Goal: Information Seeking & Learning: Learn about a topic

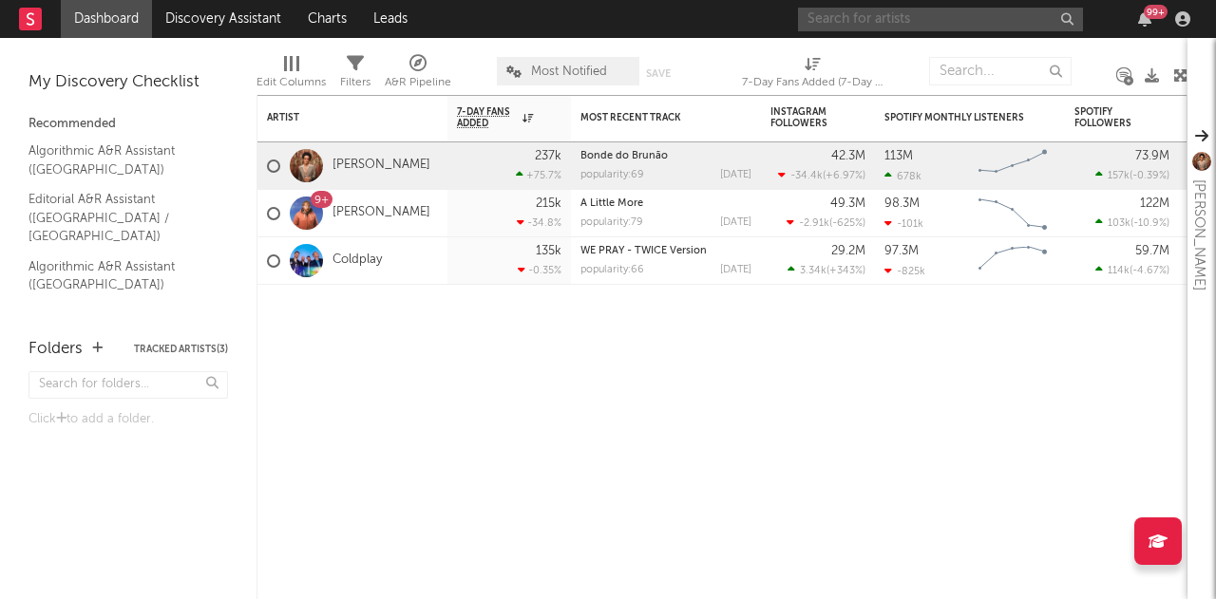
click at [892, 13] on input "text" at bounding box center [940, 20] width 285 height 24
type input "ithan ny"
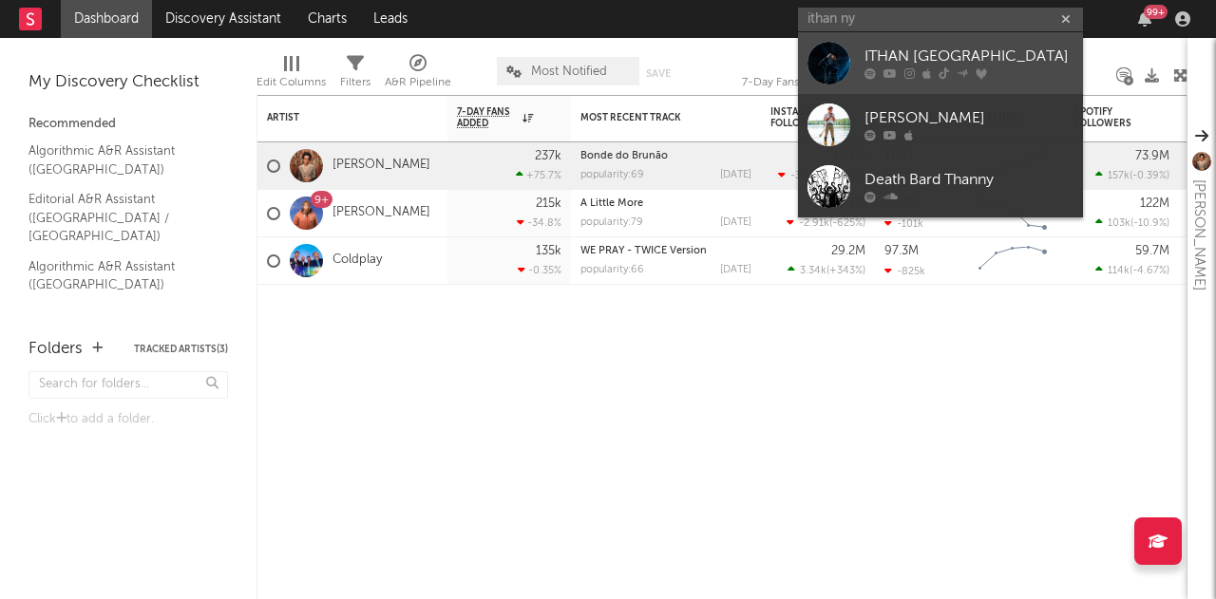
click at [901, 66] on div "ITHAN [GEOGRAPHIC_DATA]" at bounding box center [968, 57] width 209 height 23
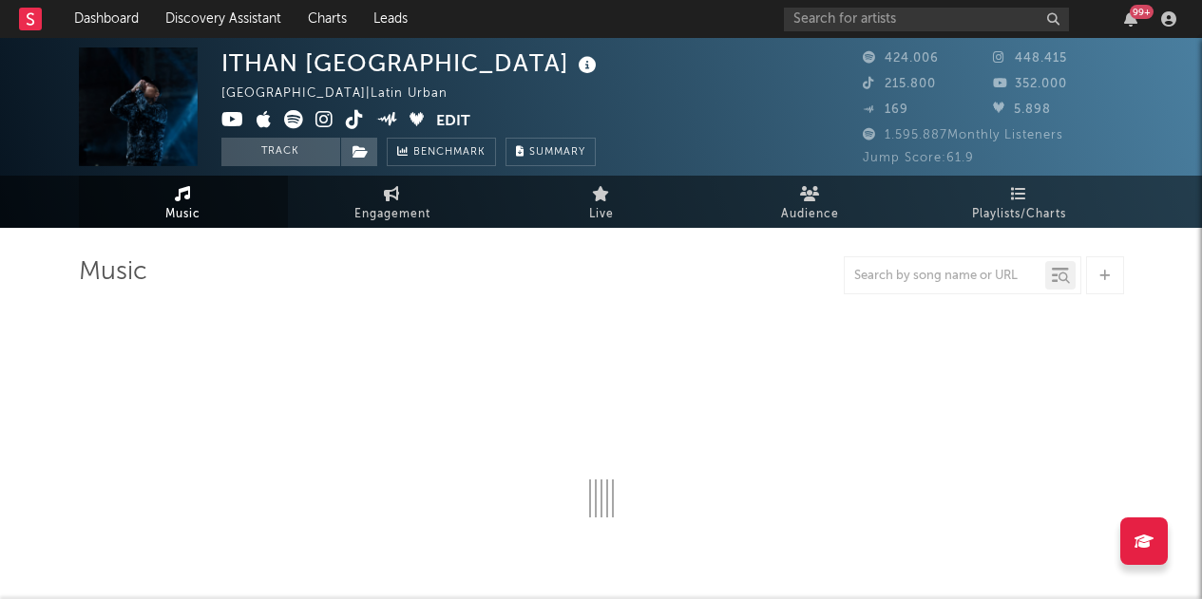
select select "6m"
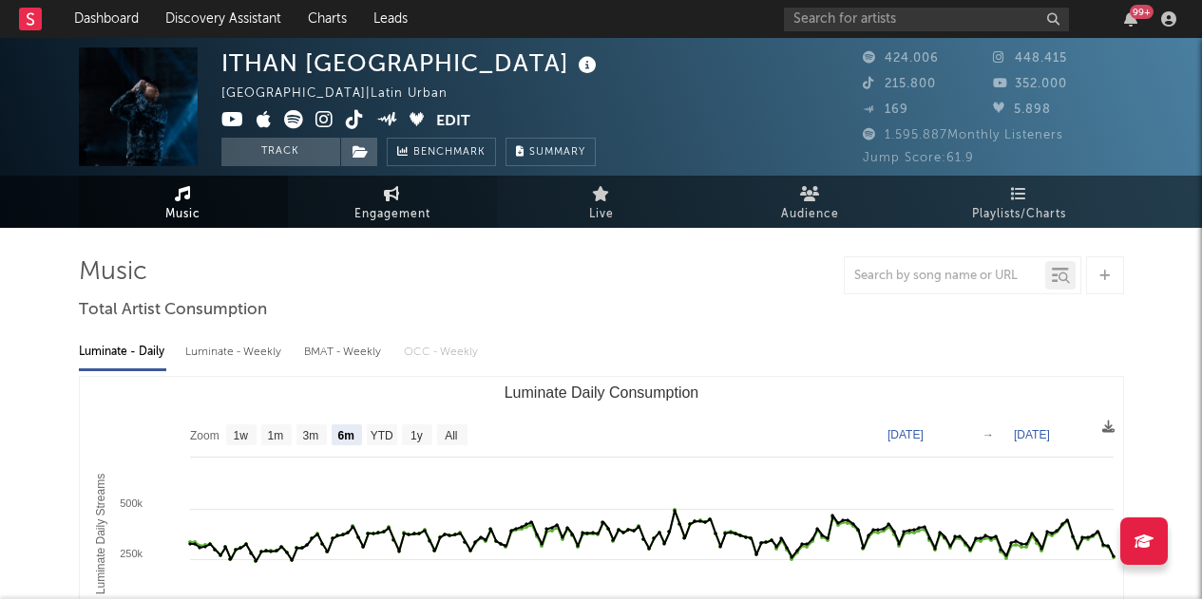
click at [396, 197] on icon at bounding box center [392, 193] width 16 height 15
select select "1w"
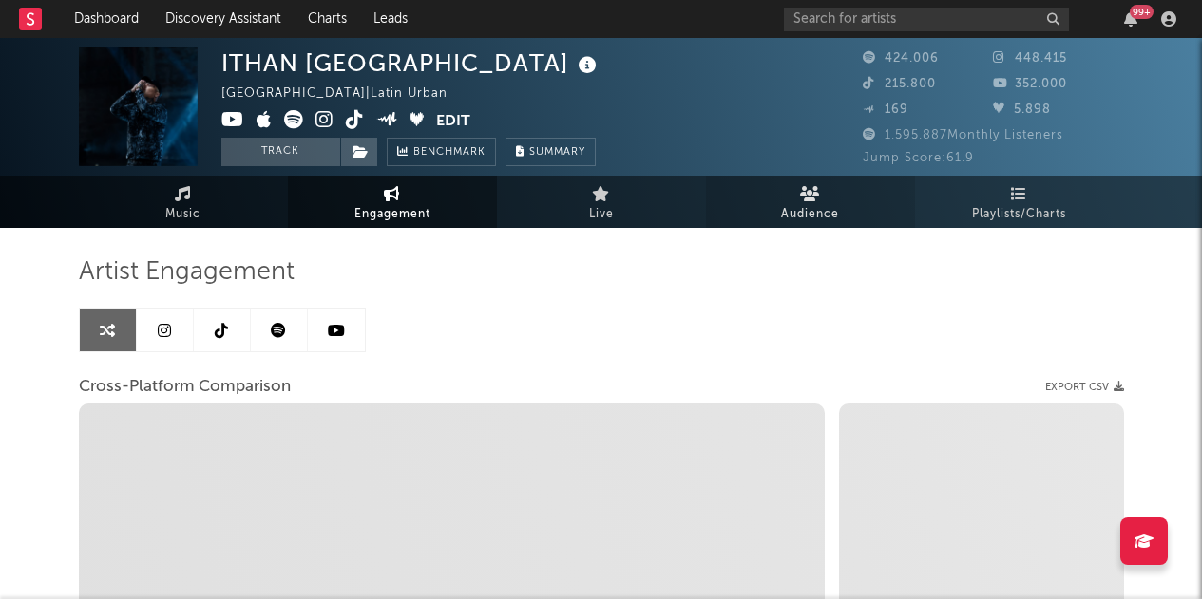
click at [835, 211] on span "Audience" at bounding box center [810, 214] width 58 height 23
